Goal: Task Accomplishment & Management: Manage account settings

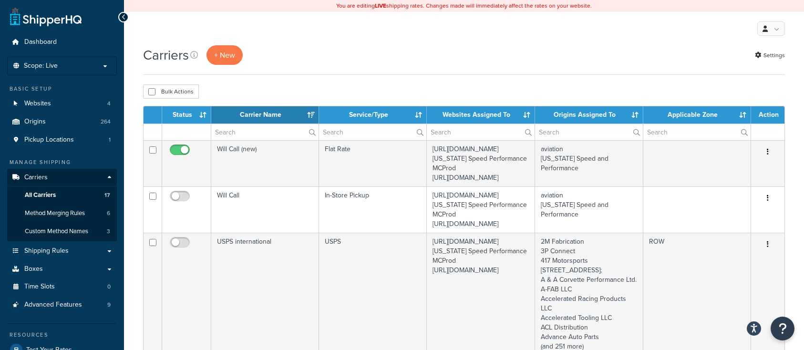
select select "15"
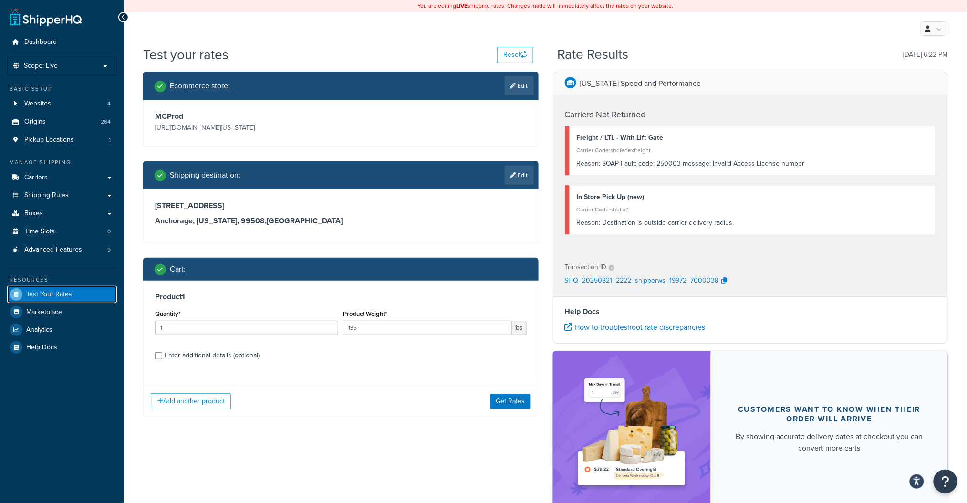
click at [37, 296] on span "Test Your Rates" at bounding box center [49, 295] width 46 height 8
click at [376, 217] on h3 "Anchorage, Alaska, 99508 , United States" at bounding box center [341, 221] width 372 height 10
click at [509, 350] on button "Get Rates" at bounding box center [510, 401] width 41 height 15
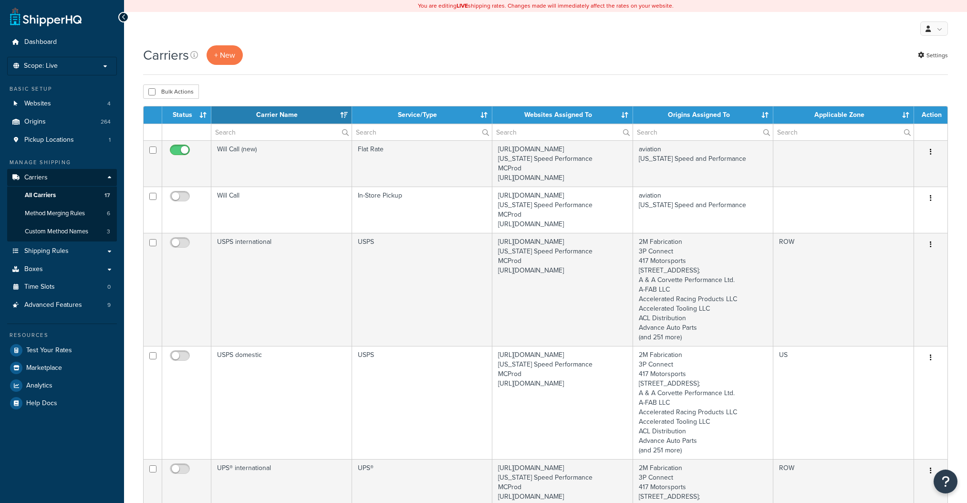
select select "15"
click at [40, 194] on span "All Carriers" at bounding box center [40, 195] width 31 height 8
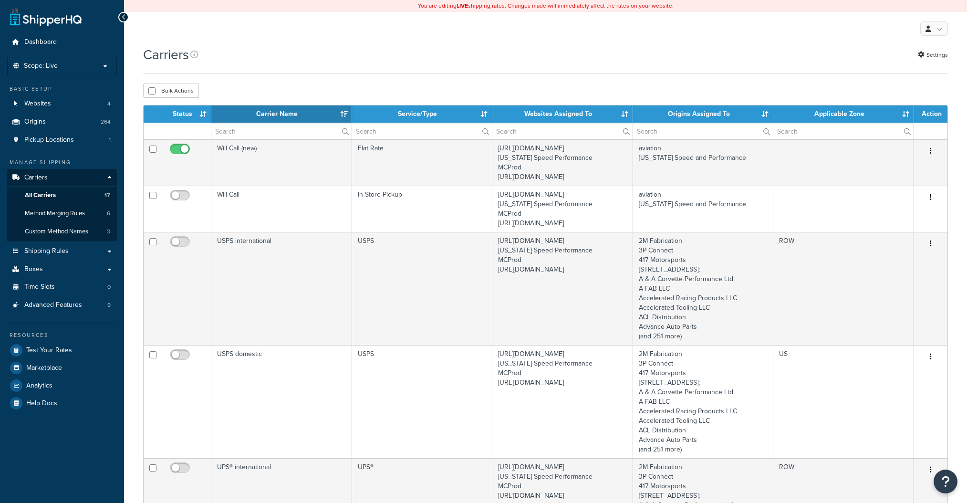
select select "15"
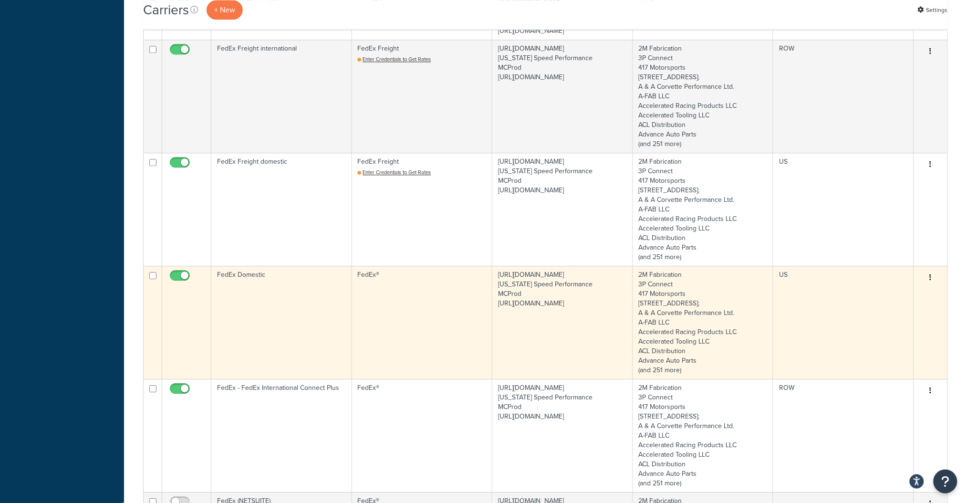
scroll to position [827, 0]
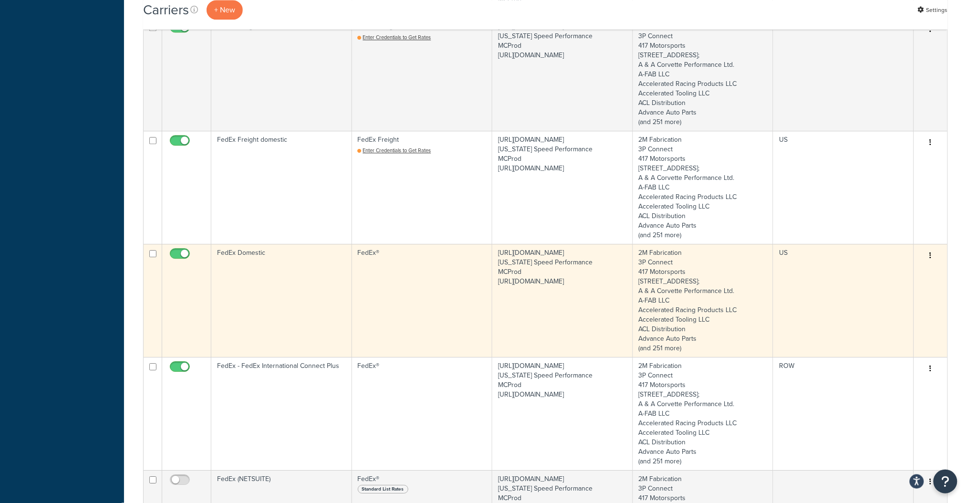
click at [269, 304] on td "FedEx Domestic" at bounding box center [281, 300] width 141 height 113
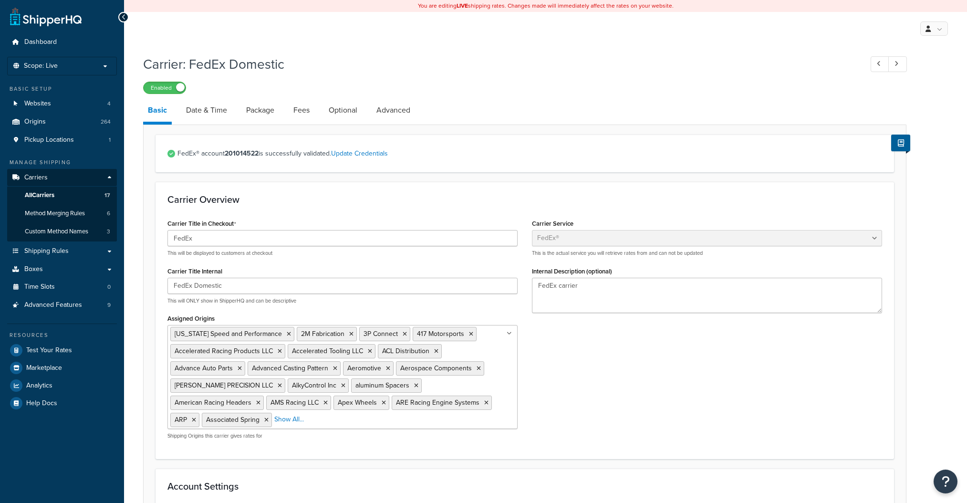
select select "fedEx"
select select "REGULAR_PICKUP"
select select "YOUR_PACKAGING"
click at [54, 195] on span "All Carriers" at bounding box center [40, 195] width 30 height 8
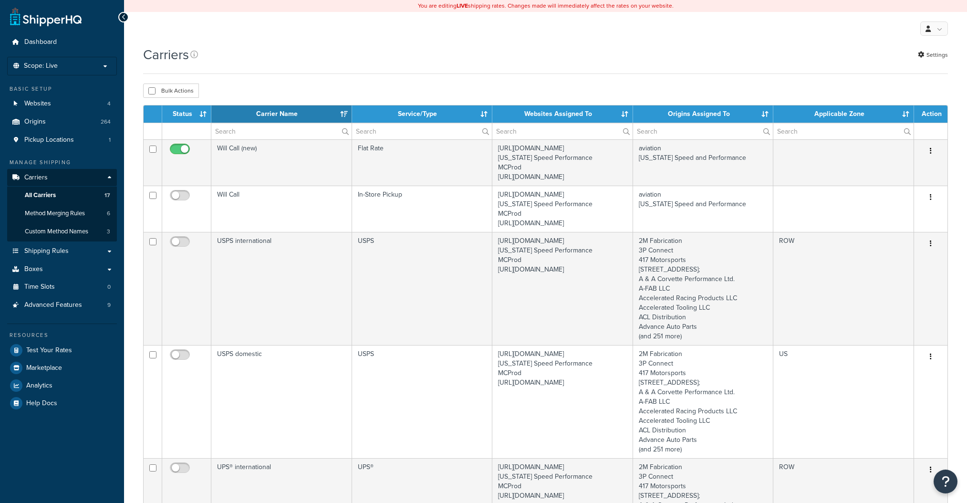
select select "15"
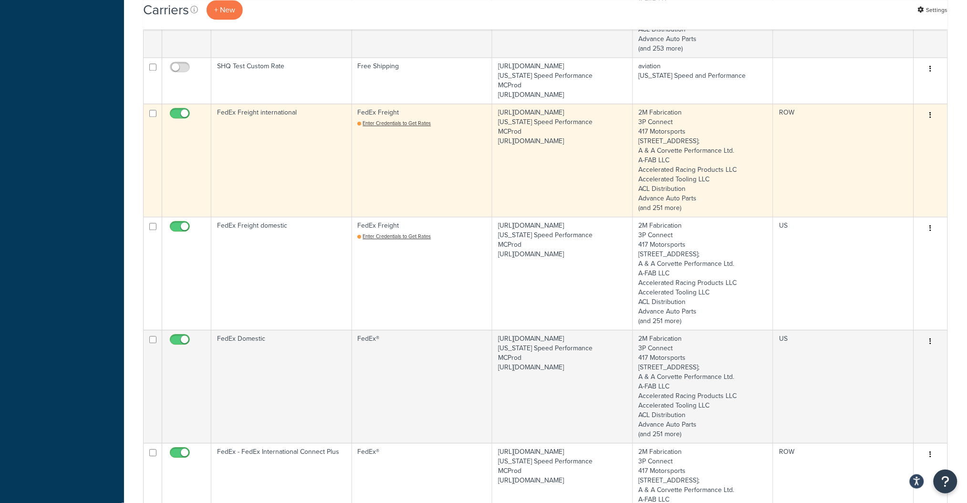
scroll to position [763, 0]
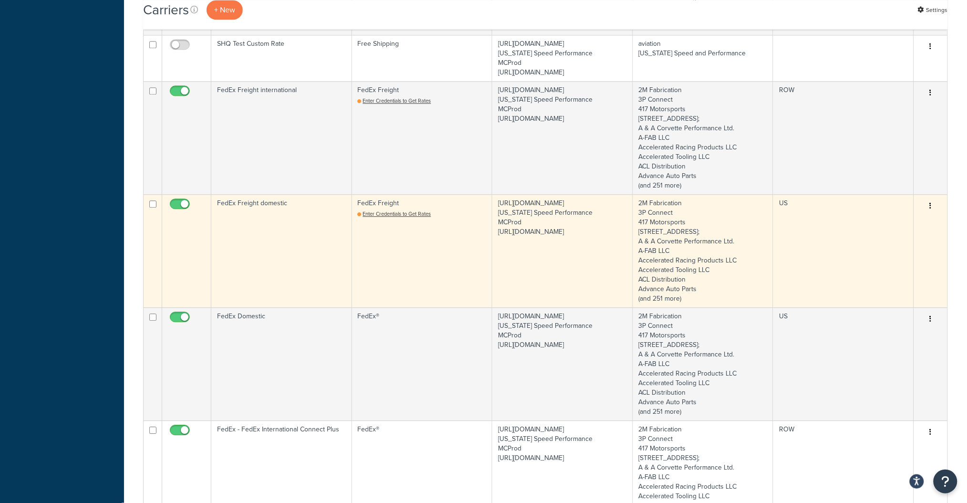
click at [273, 245] on td "FedEx Freight domestic" at bounding box center [281, 250] width 141 height 113
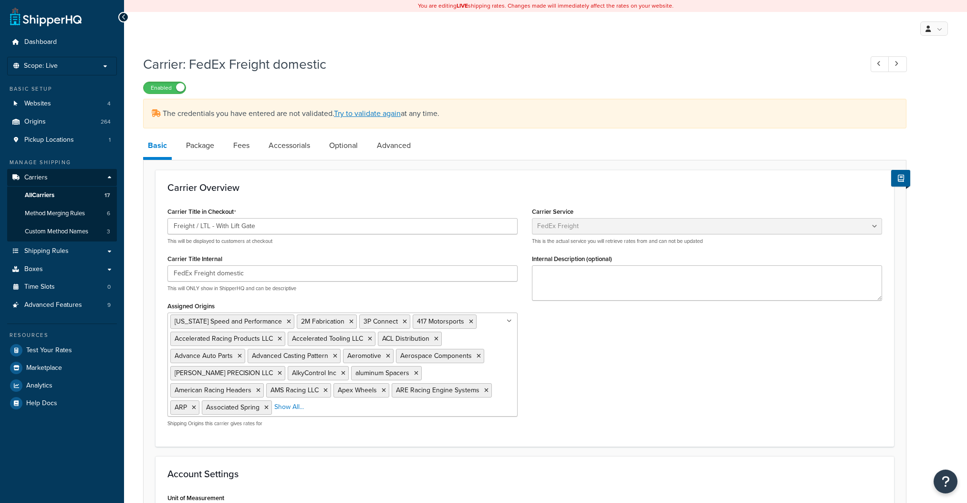
select select "fedExFreight"
